Goal: Navigation & Orientation: Understand site structure

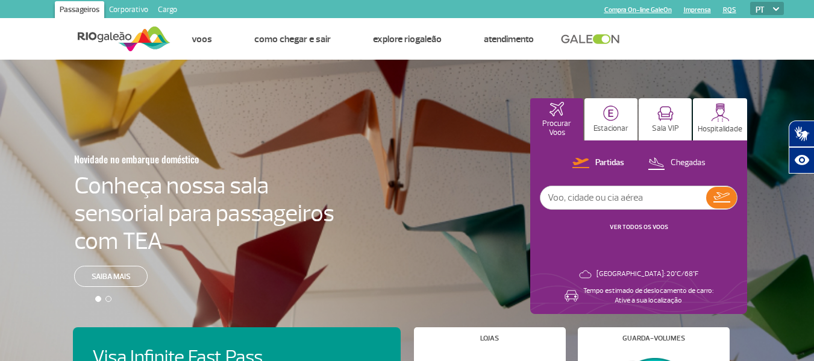
scroll to position [4, 0]
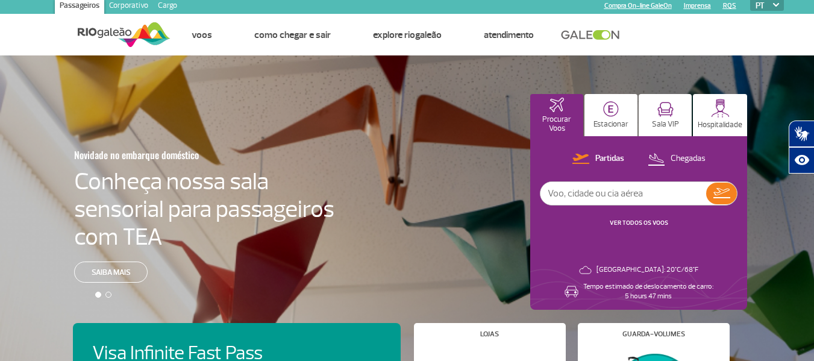
click at [653, 223] on link "VER TODOS OS VOOS" at bounding box center [639, 223] width 58 height 8
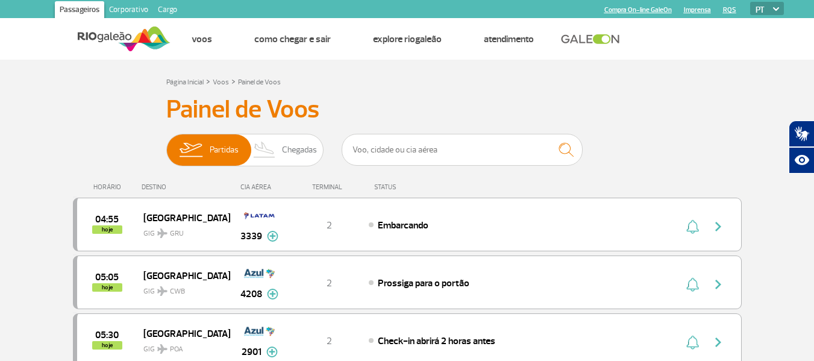
scroll to position [16, 0]
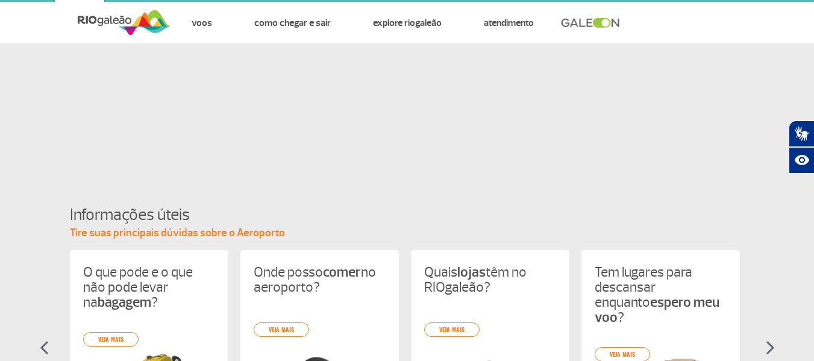
scroll to position [4, 0]
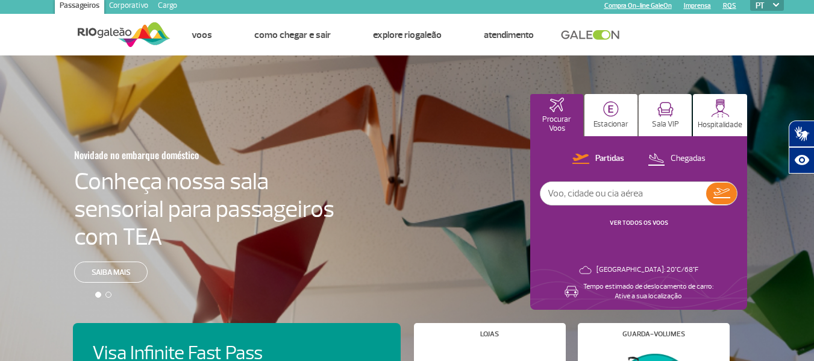
click at [126, 3] on link "Corporativo" at bounding box center [128, 6] width 49 height 19
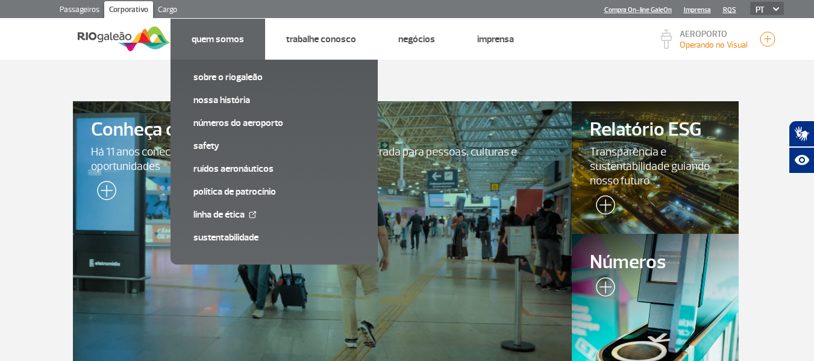
scroll to position [1, 0]
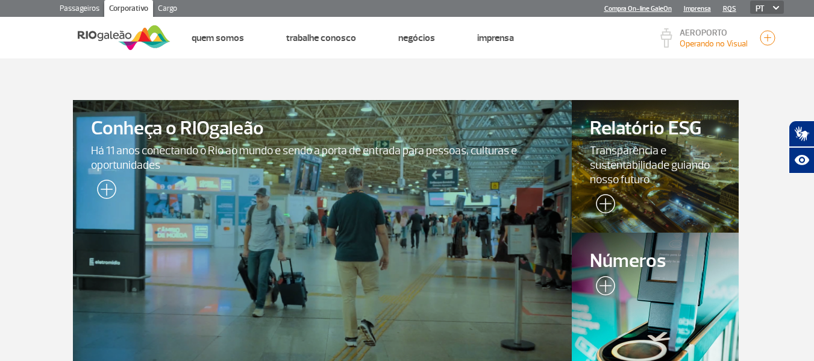
click at [166, 8] on link "Cargo" at bounding box center [167, 9] width 29 height 19
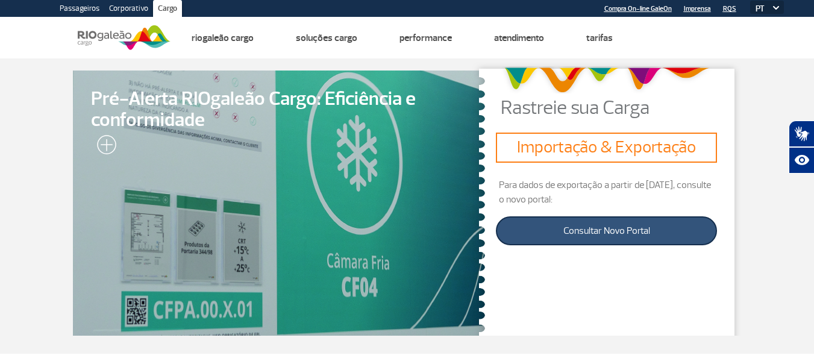
click at [614, 229] on link "Consultar Novo Portal" at bounding box center [606, 230] width 221 height 29
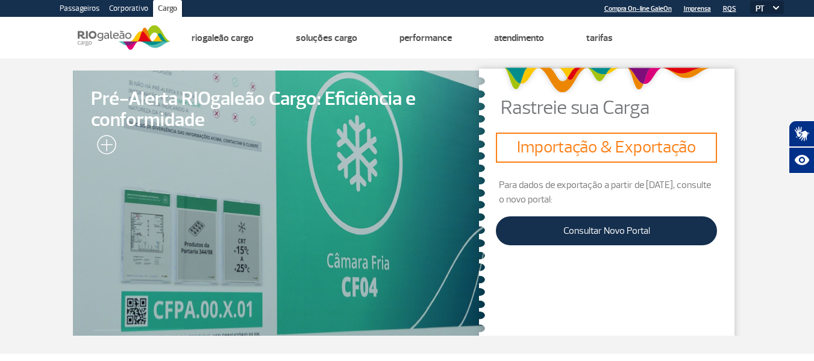
click at [80, 8] on link "Passageiros" at bounding box center [79, 9] width 49 height 19
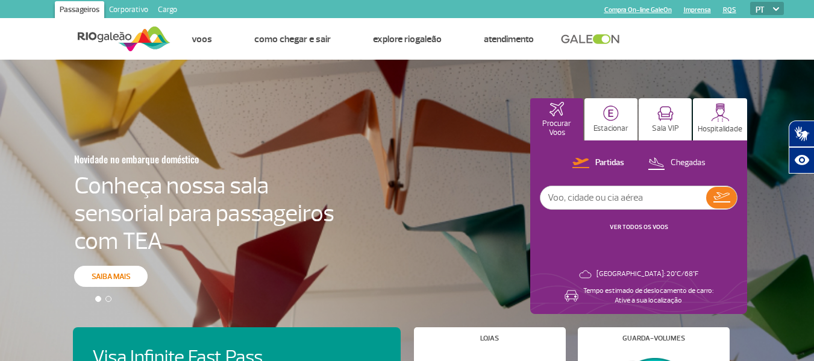
click at [103, 276] on link "Saiba mais" at bounding box center [110, 276] width 73 height 21
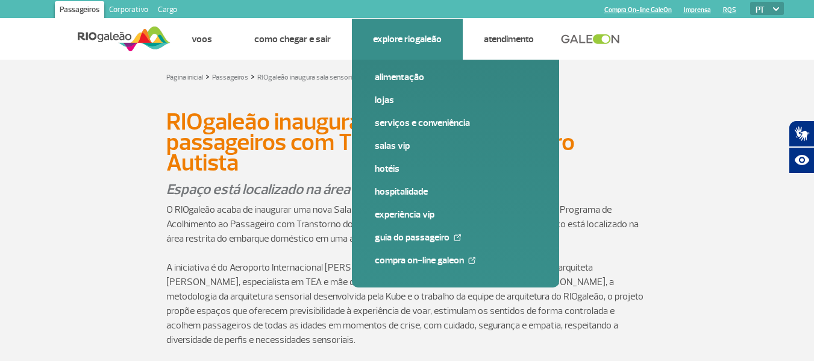
click at [390, 39] on link "Explore RIOgaleão" at bounding box center [407, 39] width 69 height 12
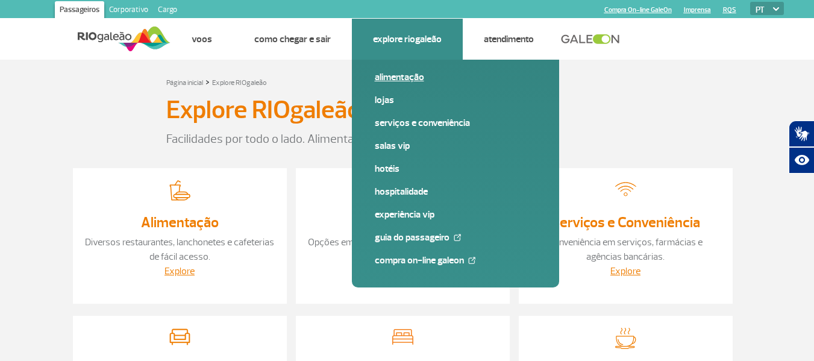
click at [393, 77] on link "Alimentação" at bounding box center [455, 76] width 161 height 13
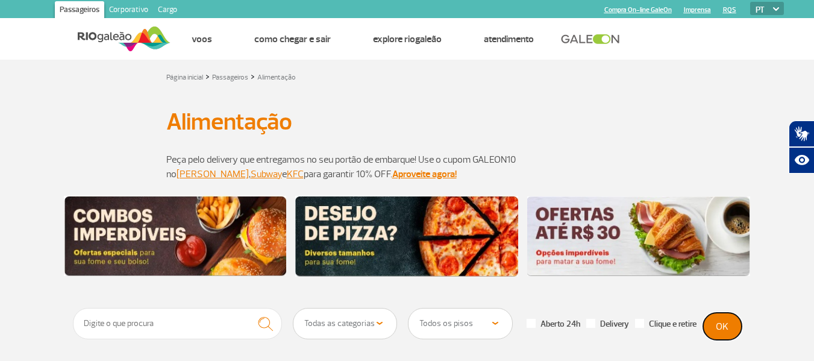
click at [722, 325] on button "OK" at bounding box center [722, 326] width 39 height 27
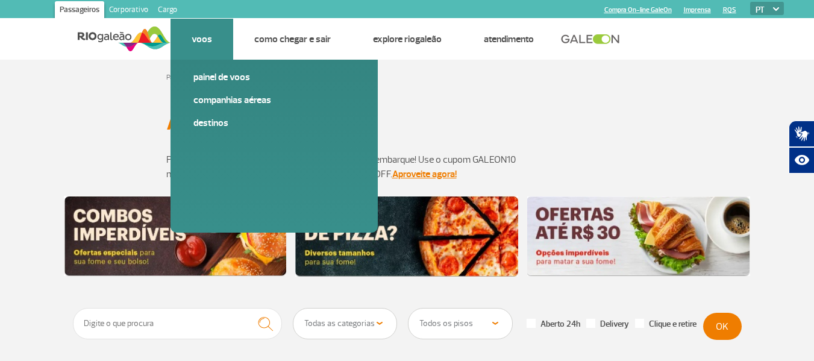
click at [204, 43] on link "Voos" at bounding box center [202, 39] width 20 height 12
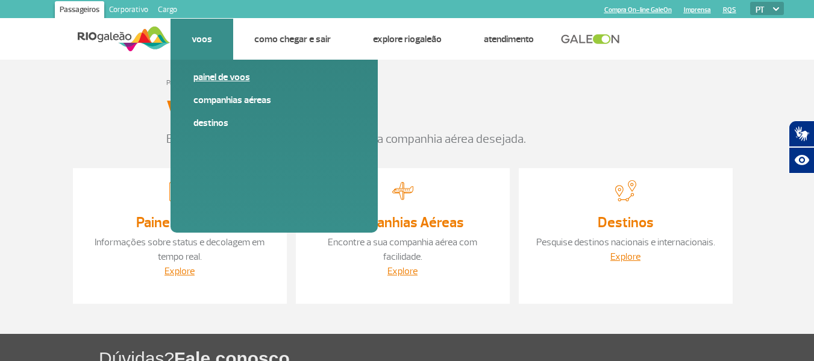
click at [207, 78] on link "Painel de voos" at bounding box center [273, 76] width 161 height 13
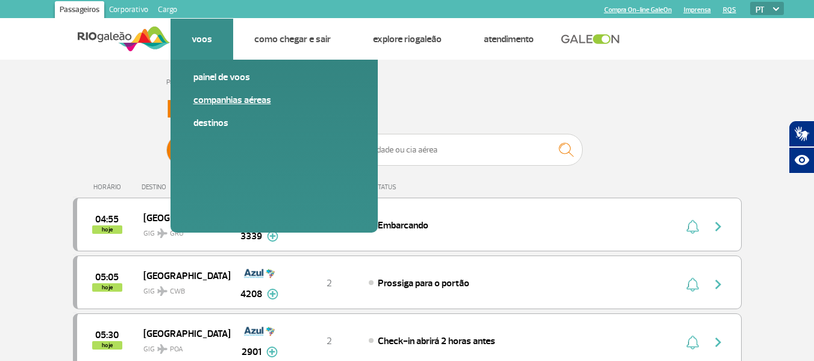
click at [211, 101] on link "Companhias Aéreas" at bounding box center [273, 99] width 161 height 13
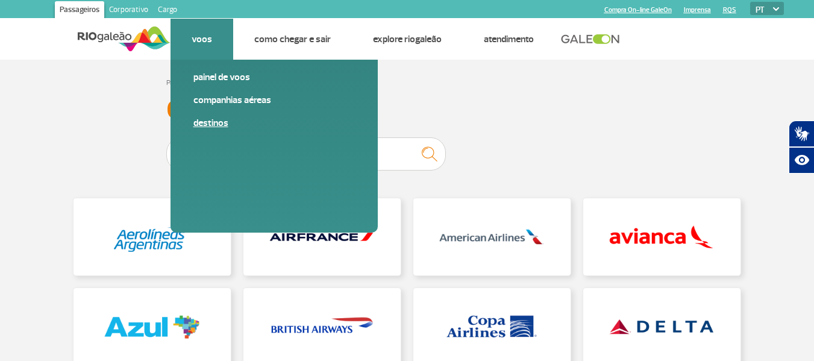
click at [210, 126] on link "Destinos" at bounding box center [273, 122] width 161 height 13
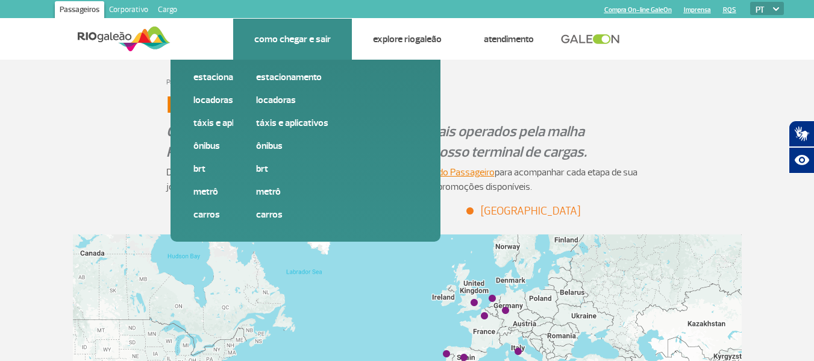
click at [274, 38] on link "Como chegar e sair" at bounding box center [292, 39] width 76 height 12
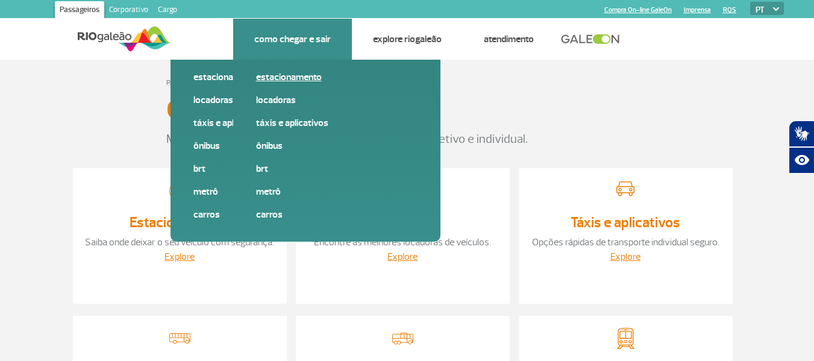
scroll to position [7, 0]
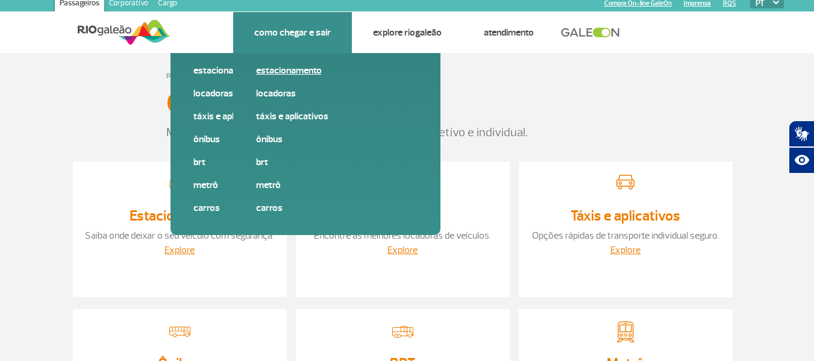
click at [297, 68] on link "Estacionamento" at bounding box center [336, 70] width 161 height 13
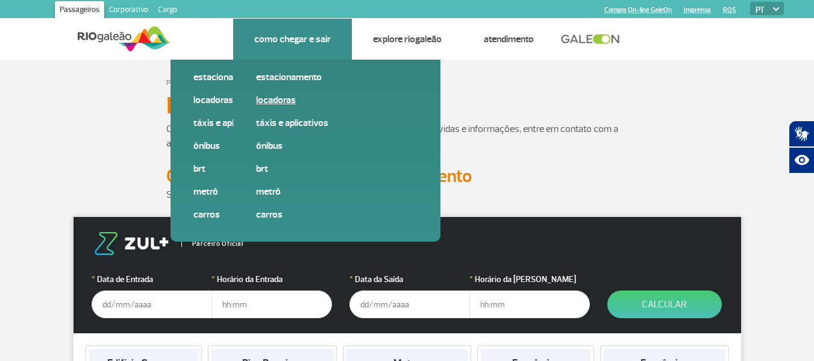
click at [283, 99] on link "Locadoras" at bounding box center [336, 99] width 161 height 13
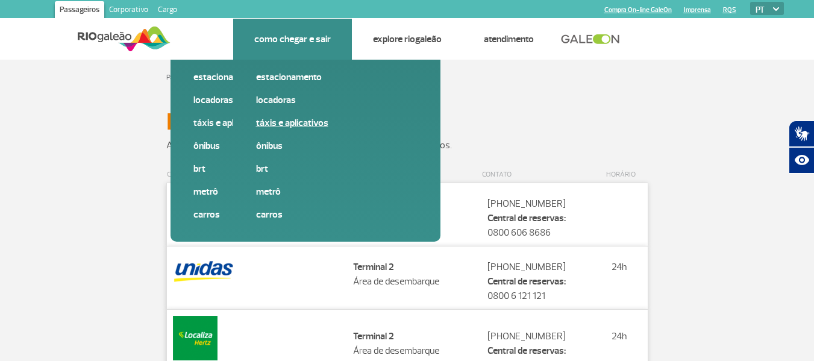
click at [282, 123] on link "Táxis e aplicativos" at bounding box center [336, 122] width 161 height 13
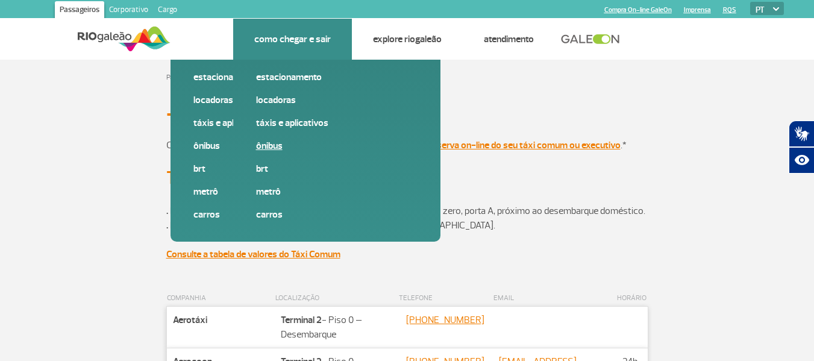
click at [272, 148] on link "Ônibus" at bounding box center [336, 145] width 161 height 13
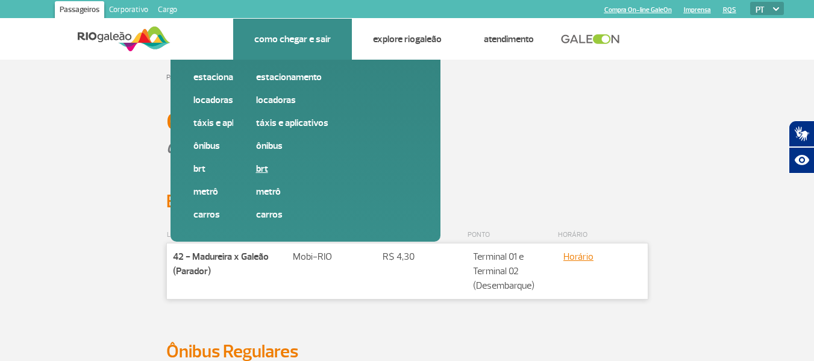
click at [266, 172] on link "BRT" at bounding box center [336, 168] width 161 height 13
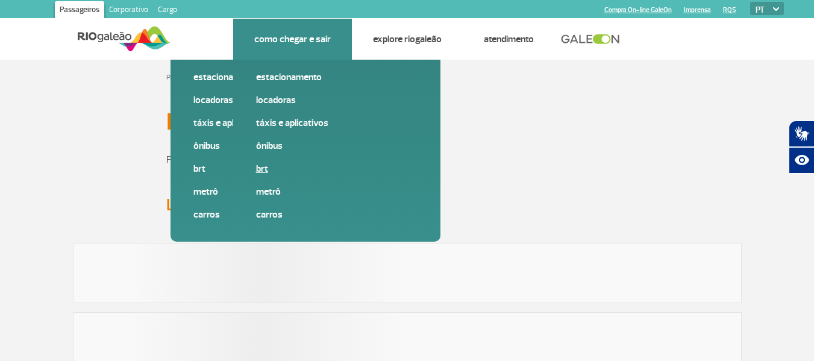
click at [266, 172] on link "BRT" at bounding box center [336, 168] width 161 height 13
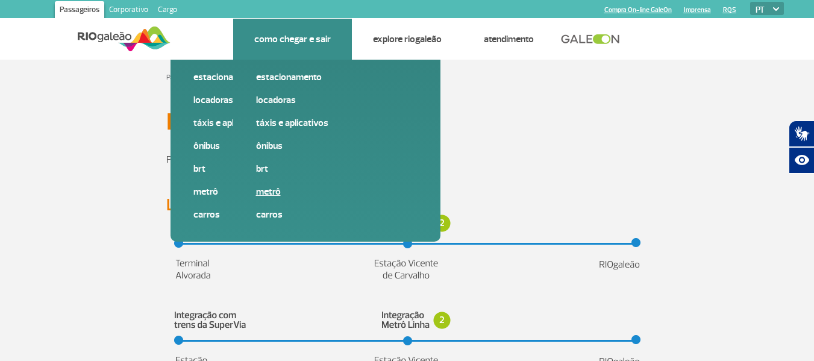
click at [269, 192] on link "Metrô" at bounding box center [336, 191] width 161 height 13
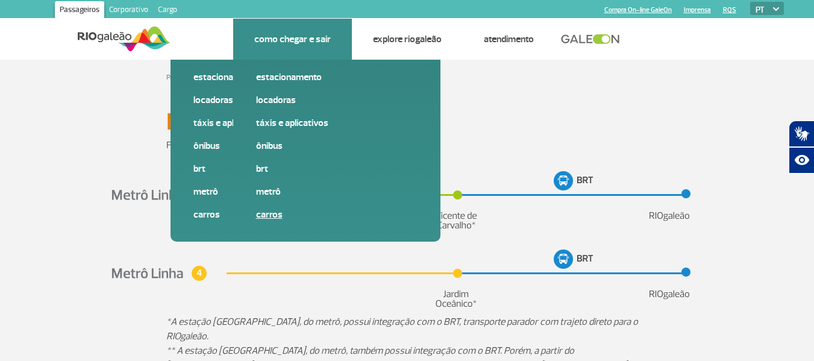
click at [269, 216] on link "Carros" at bounding box center [336, 214] width 161 height 13
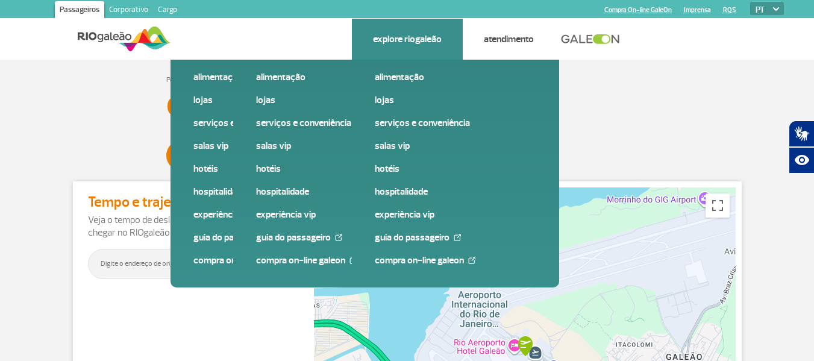
click at [396, 40] on link "Explore RIOgaleão" at bounding box center [407, 39] width 69 height 12
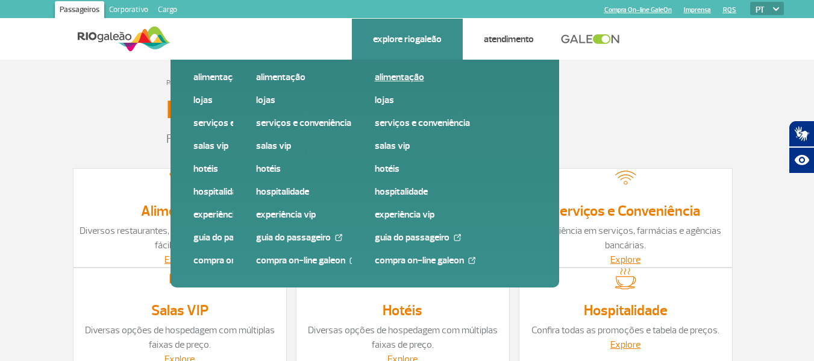
click at [391, 76] on link "Alimentação" at bounding box center [455, 76] width 161 height 13
